Goal: Task Accomplishment & Management: Use online tool/utility

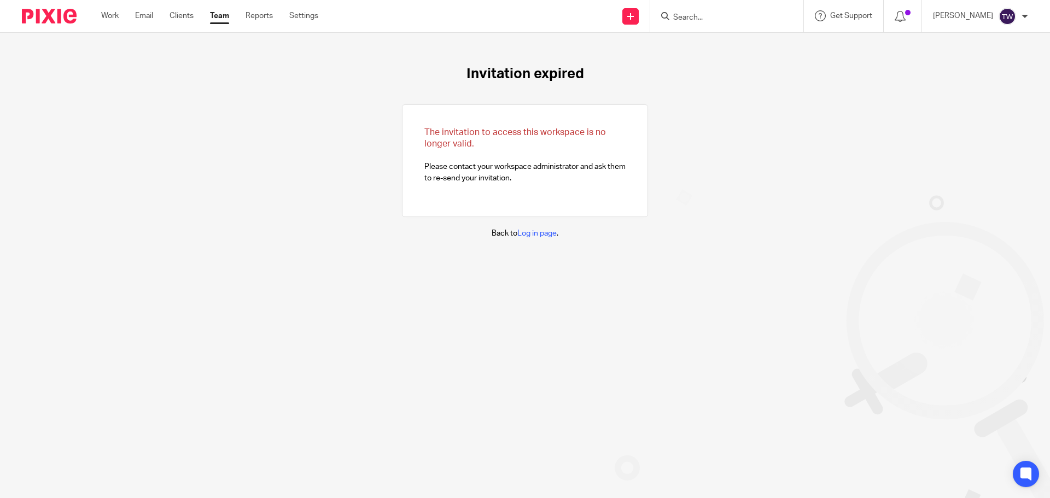
drag, startPoint x: 111, startPoint y: 15, endPoint x: 219, endPoint y: 61, distance: 117.7
click at [112, 15] on link "Work" at bounding box center [110, 15] width 18 height 11
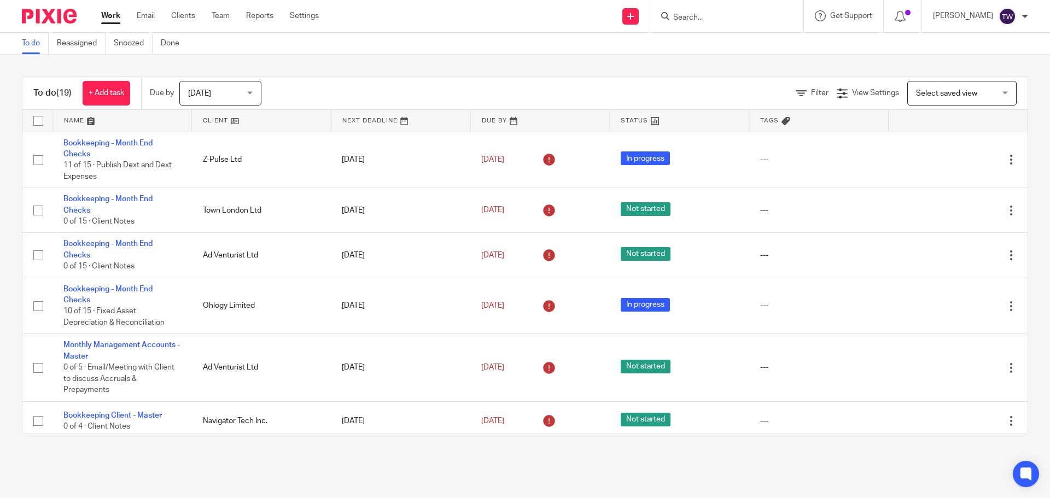
click at [699, 26] on div at bounding box center [726, 16] width 153 height 32
click at [697, 22] on input "Search" at bounding box center [721, 18] width 98 height 10
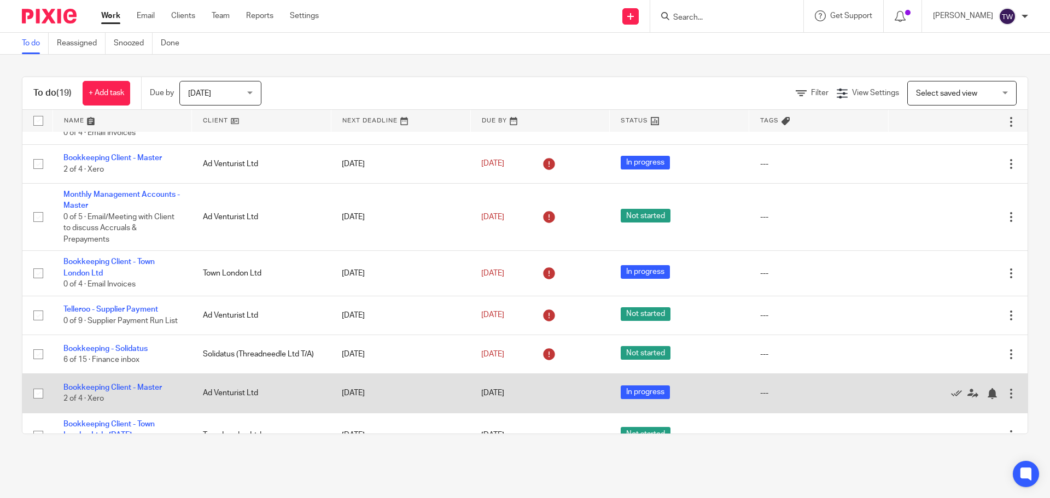
scroll to position [602, 0]
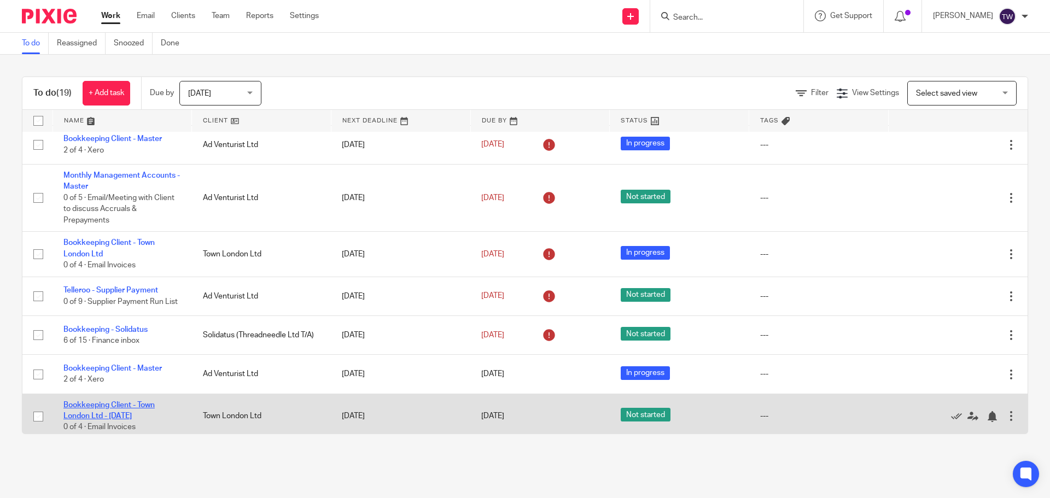
drag, startPoint x: 125, startPoint y: 400, endPoint x: 139, endPoint y: 399, distance: 14.8
click at [126, 402] on link "Bookkeeping Client - Town London Ltd - [DATE]" at bounding box center [108, 411] width 91 height 19
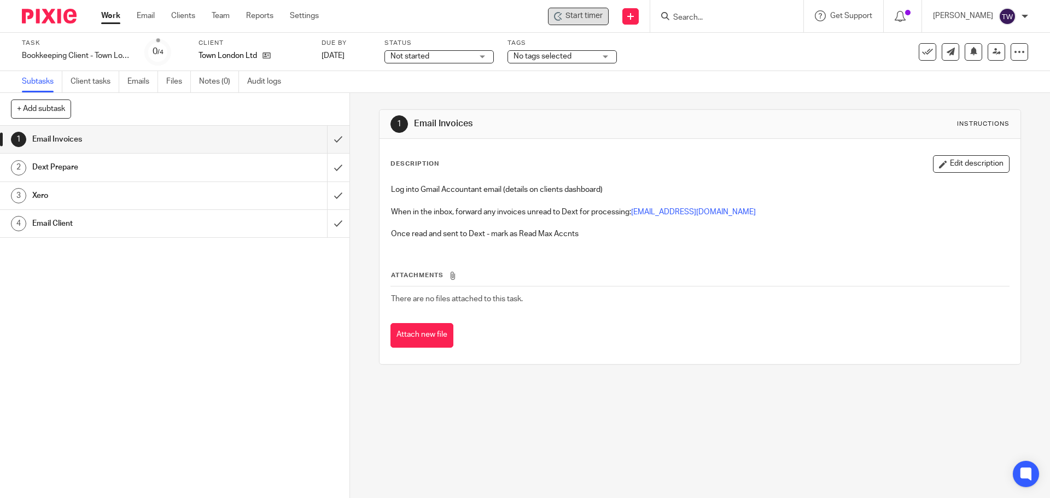
click at [601, 16] on span "Start timer" at bounding box center [584, 15] width 37 height 11
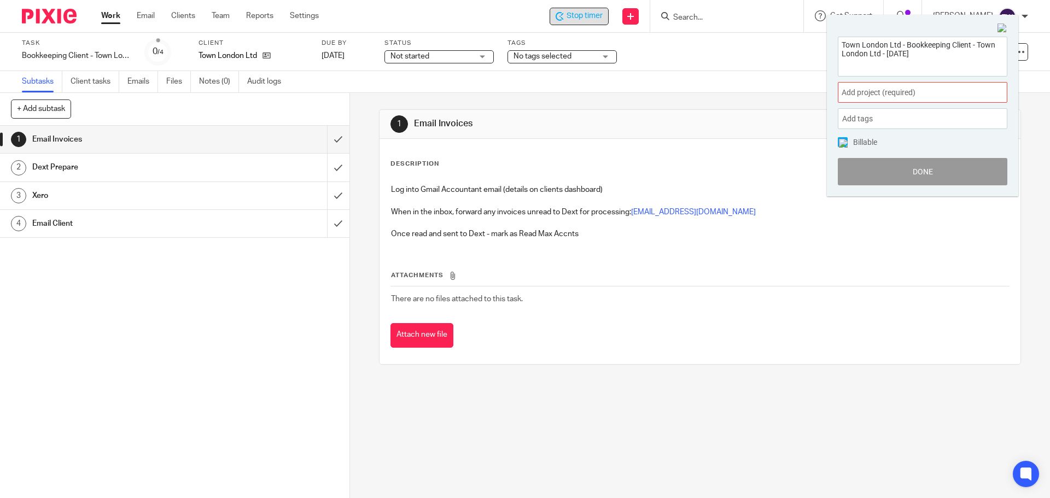
click at [840, 96] on div "Add project (required) :" at bounding box center [923, 92] width 170 height 21
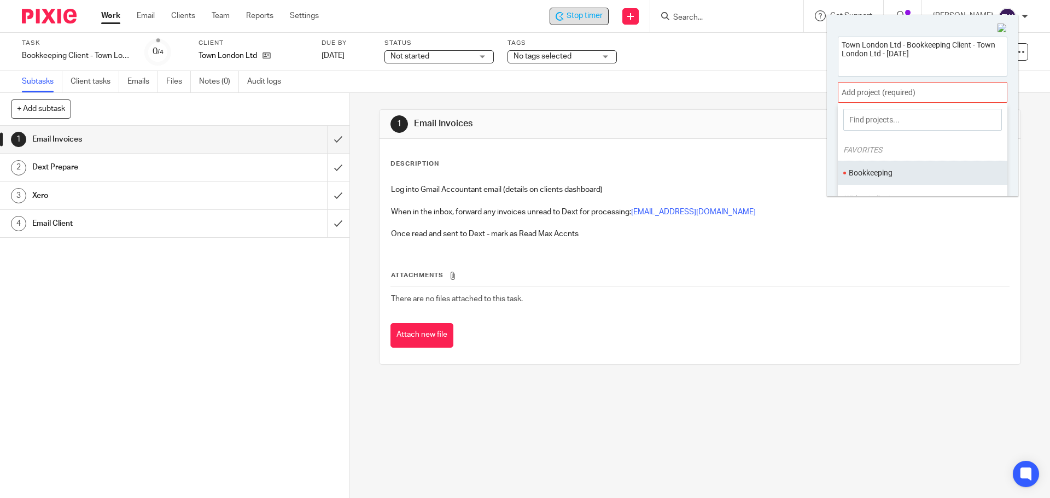
click at [857, 184] on ul "Bookkeeping" at bounding box center [923, 173] width 170 height 24
click at [856, 175] on li "Bookkeeping" at bounding box center [920, 172] width 143 height 11
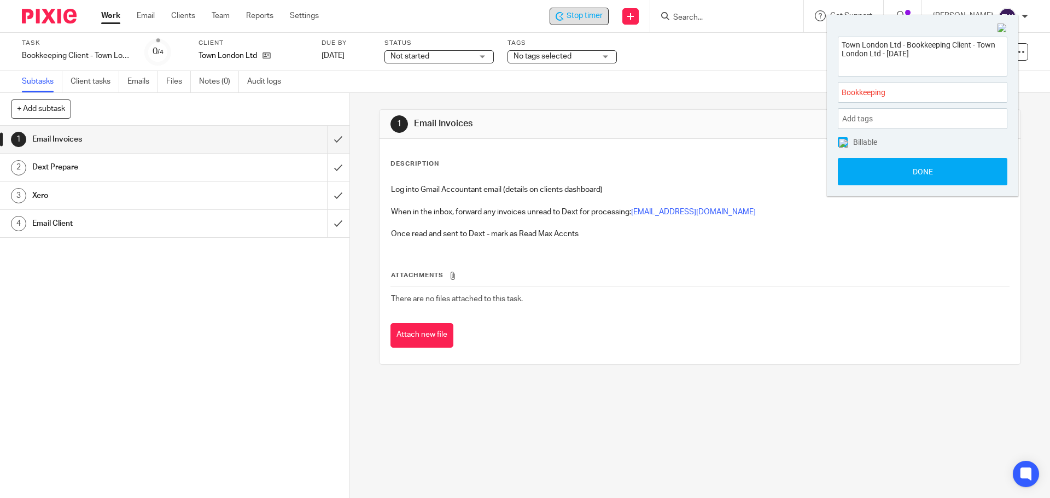
drag, startPoint x: 876, startPoint y: 175, endPoint x: 763, endPoint y: 141, distance: 118.4
click at [876, 175] on button "Done" at bounding box center [923, 171] width 170 height 27
